Goal: Task Accomplishment & Management: Use online tool/utility

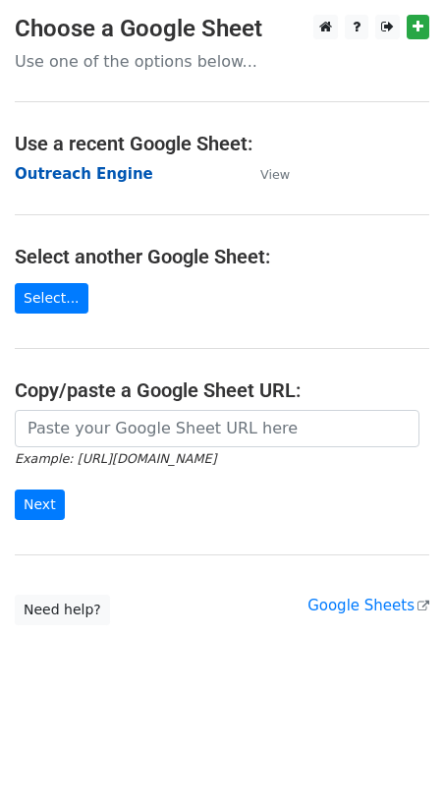
click at [69, 174] on strong "Outreach Engine" at bounding box center [84, 174] width 139 height 18
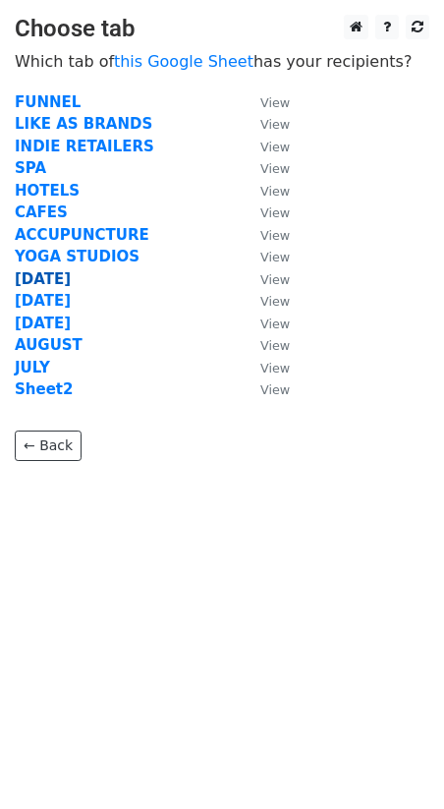
click at [57, 279] on strong "OCT 8" at bounding box center [43, 279] width 56 height 18
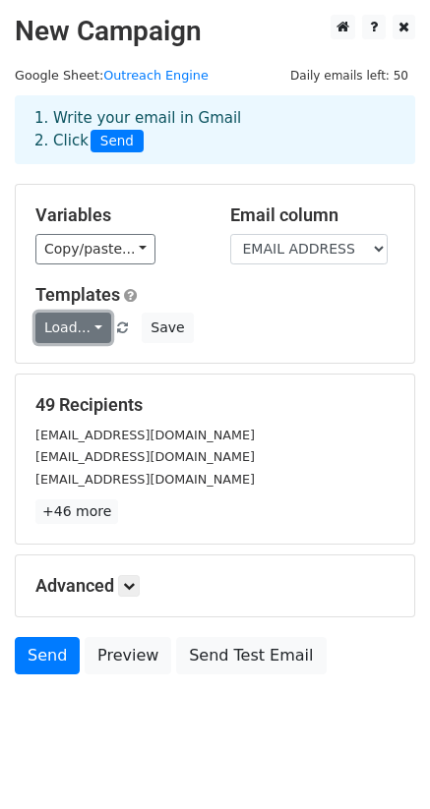
click at [98, 328] on link "Load..." at bounding box center [73, 328] width 76 height 30
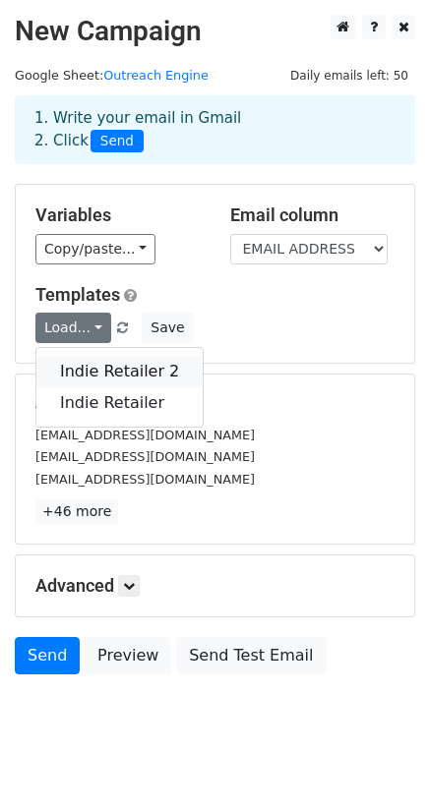
click at [104, 370] on link "Indie Retailer 2" at bounding box center [119, 371] width 166 height 31
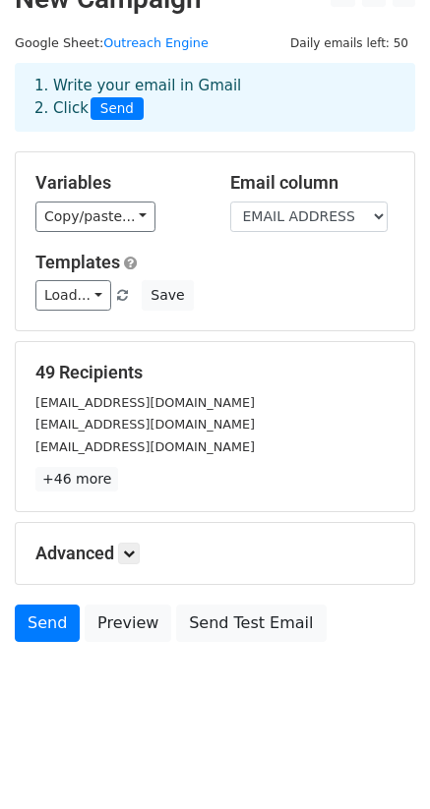
scroll to position [33, 0]
click at [52, 610] on link "Send" at bounding box center [47, 623] width 65 height 37
click at [125, 556] on link at bounding box center [129, 554] width 22 height 22
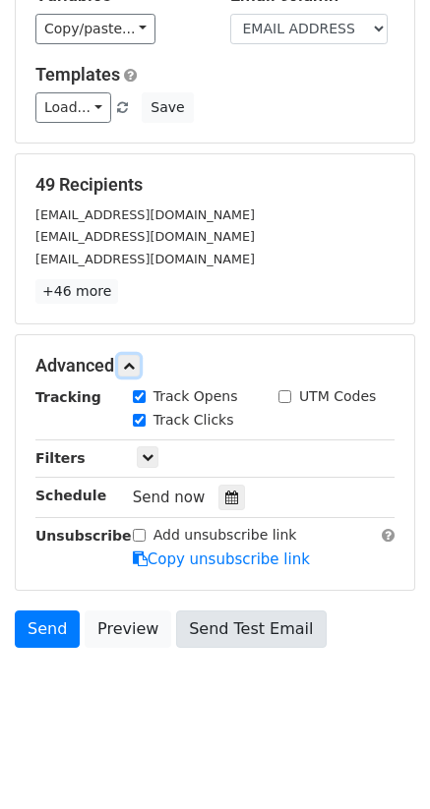
scroll to position [226, 0]
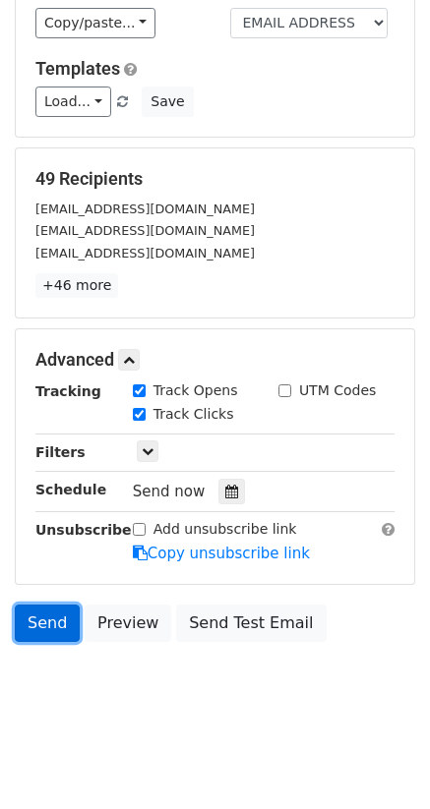
click at [42, 623] on link "Send" at bounding box center [47, 623] width 65 height 37
click at [37, 622] on link "Send" at bounding box center [47, 623] width 65 height 37
click at [38, 621] on link "Send" at bounding box center [47, 623] width 65 height 37
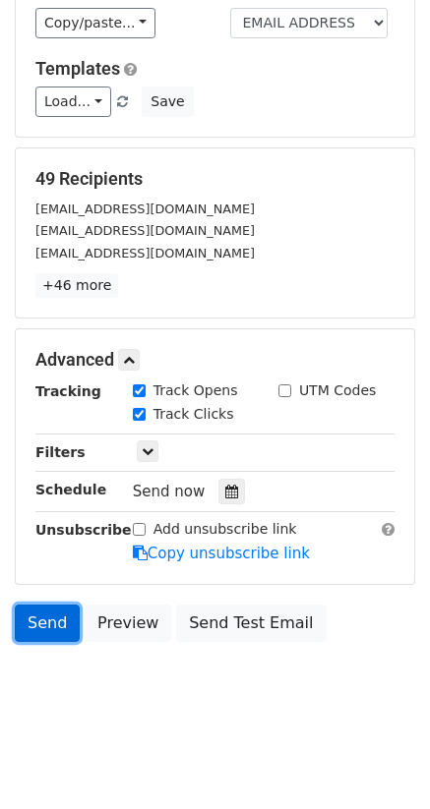
click at [38, 621] on link "Send" at bounding box center [47, 623] width 65 height 37
